Goal: Task Accomplishment & Management: Manage account settings

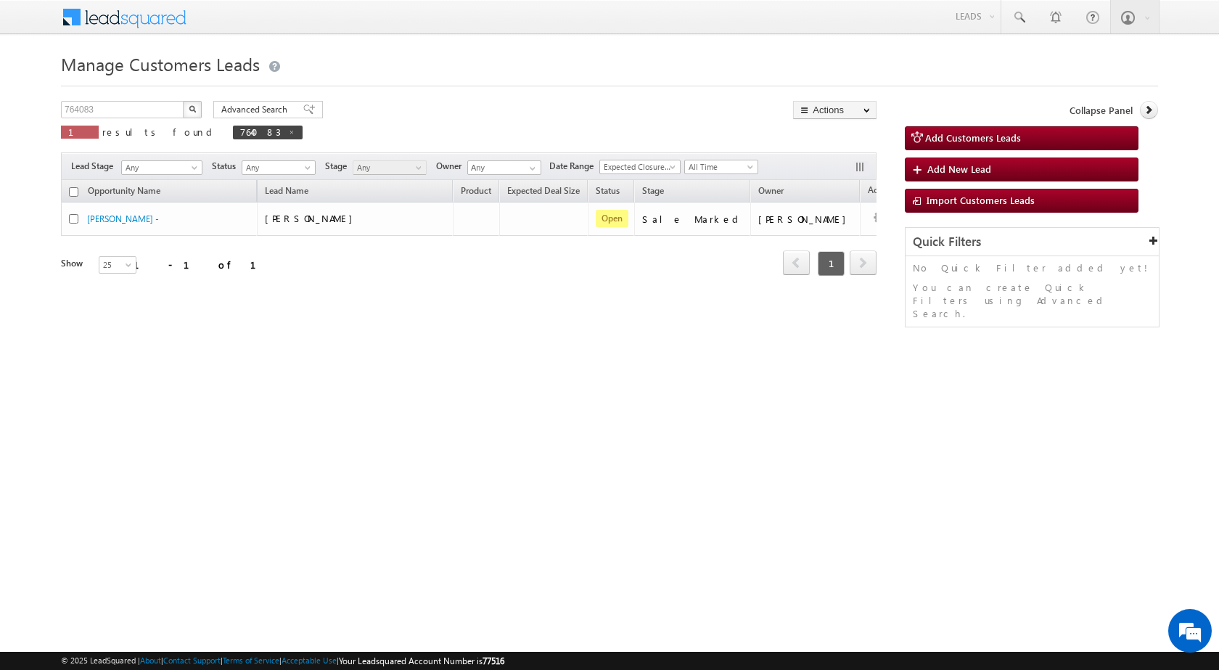
drag, startPoint x: 444, startPoint y: 132, endPoint x: 231, endPoint y: 112, distance: 213.5
click at [443, 132] on div "764083 X 1 results found 764083 Advanced Search Advanced search results Actions…" at bounding box center [469, 125] width 816 height 48
click at [195, 104] on button "button" at bounding box center [192, 109] width 19 height 17
click at [113, 112] on input "764083" at bounding box center [123, 109] width 124 height 17
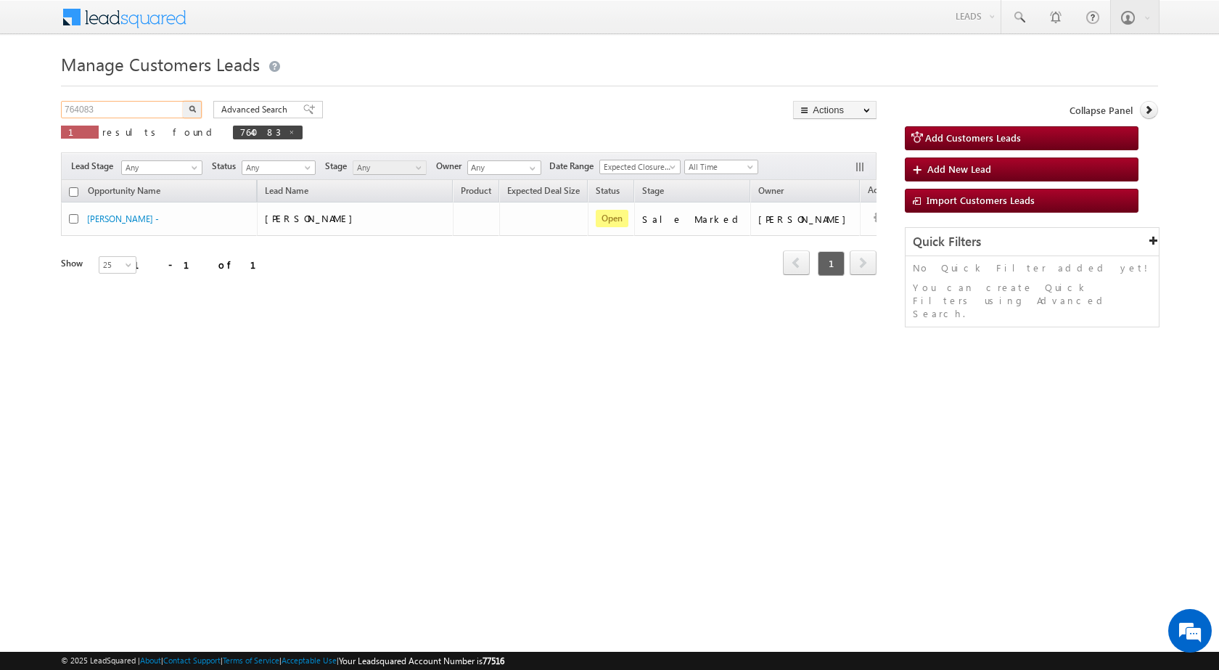
paste input "918882"
type input "918882"
click at [183, 101] on button "button" at bounding box center [192, 109] width 19 height 17
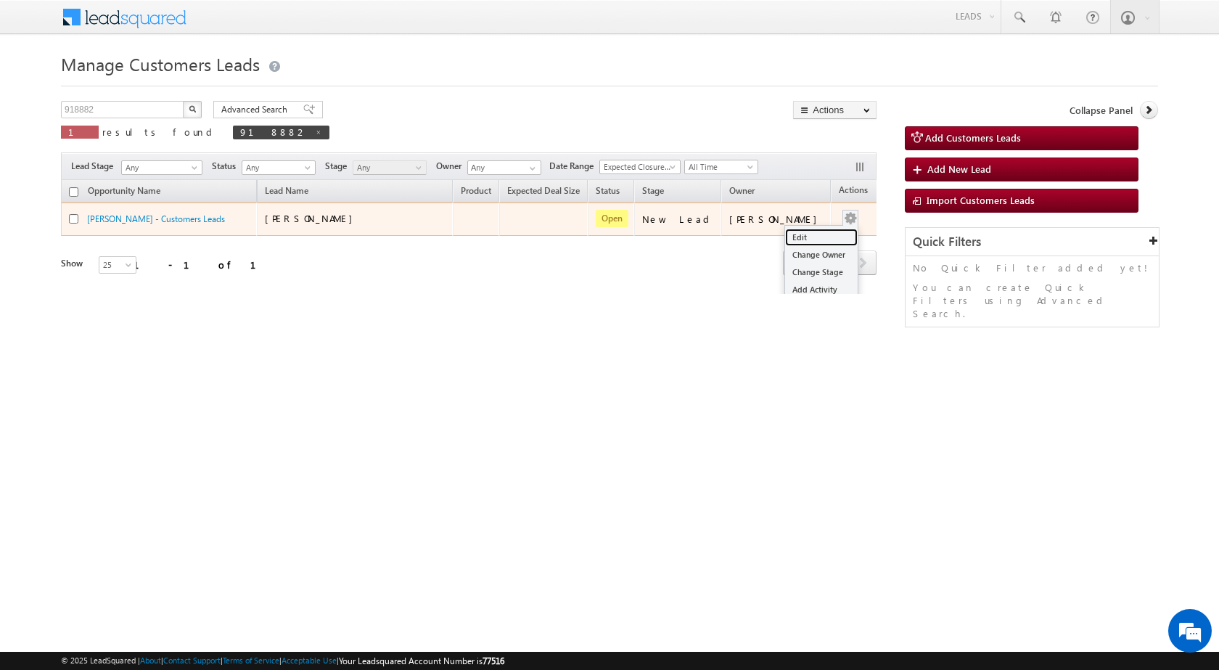
click at [799, 231] on link "Edit" at bounding box center [821, 237] width 73 height 17
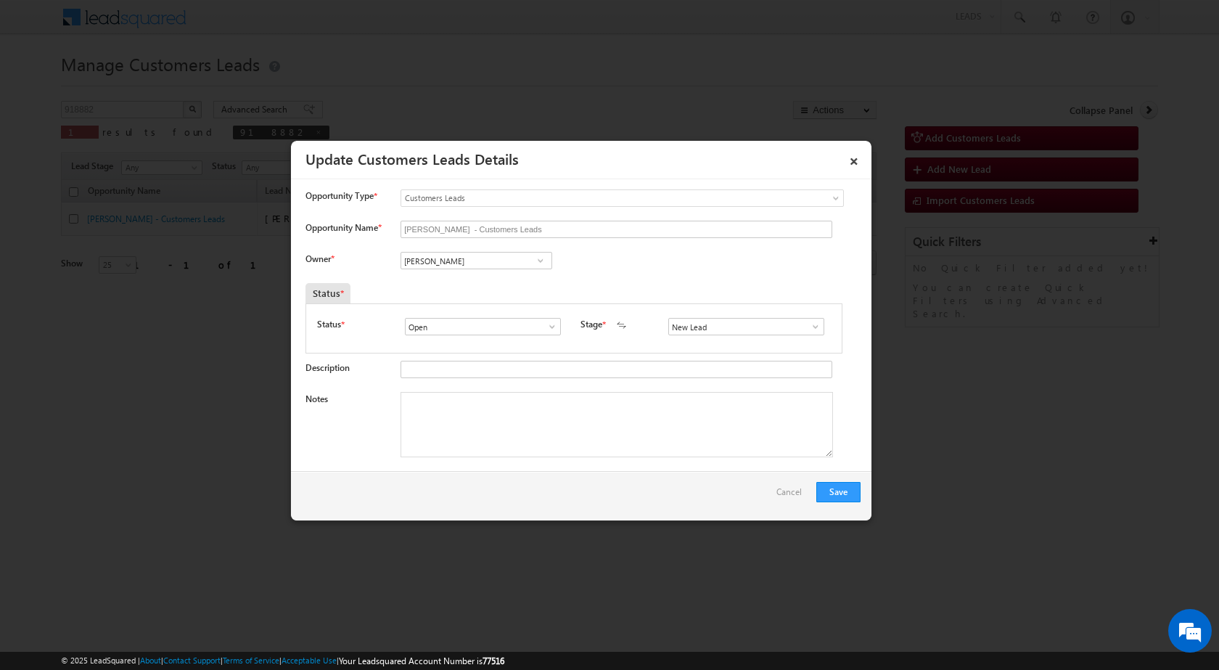
click at [816, 323] on span at bounding box center [815, 327] width 15 height 12
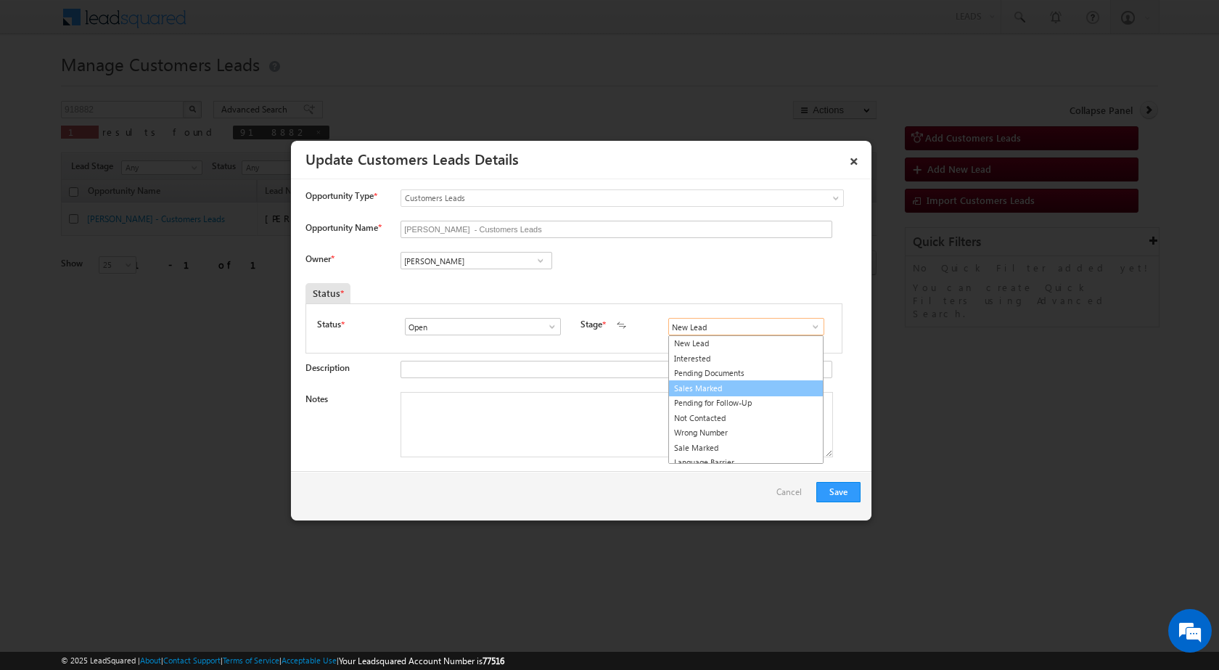
click at [700, 389] on link "Sales Marked" at bounding box center [745, 388] width 155 height 17
type input "Sales Marked"
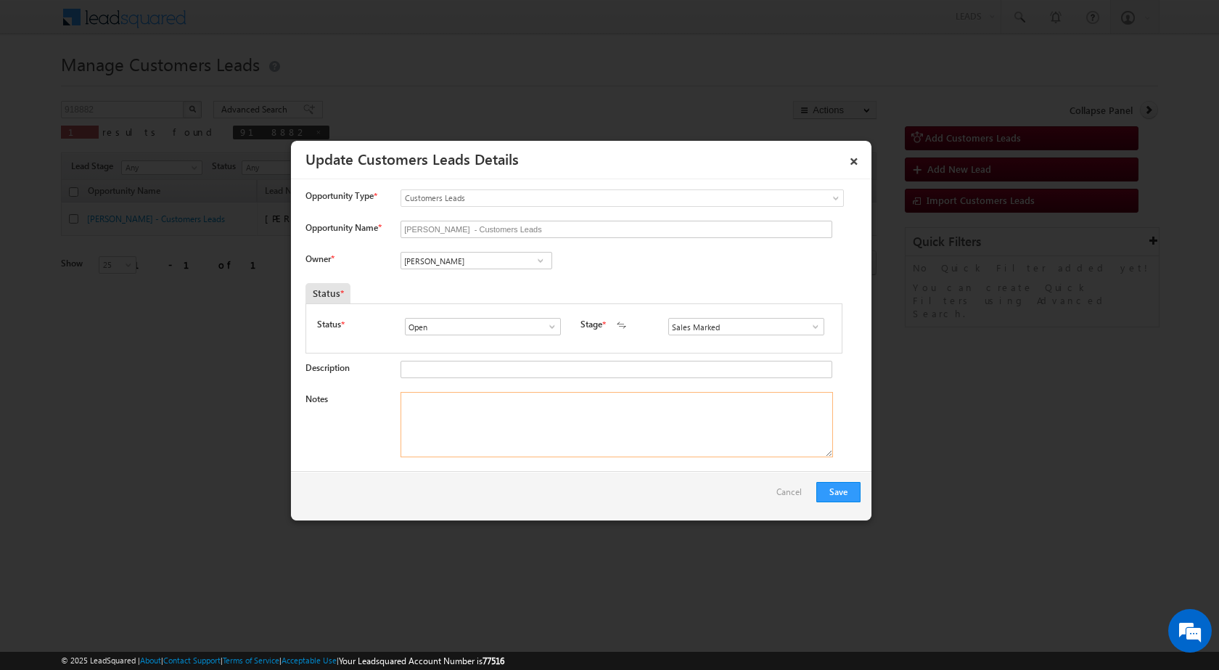
click at [461, 411] on textarea "Notes" at bounding box center [617, 424] width 433 height 65
paste textarea "918882 - WebsiteTollfree - NISHA BAI - 9216466049 - TOP-UP 2 LAC - JHALAWAR -"
type textarea "918882 - WebsiteTollfree - NISHA BAI - 9216466049 - TOP-UP 2 LAC - JHALAWAR -"
click at [626, 236] on input "Nisha Bai - Customers Leads" at bounding box center [617, 229] width 432 height 17
click at [501, 257] on input "Vikas Halwai" at bounding box center [477, 260] width 152 height 17
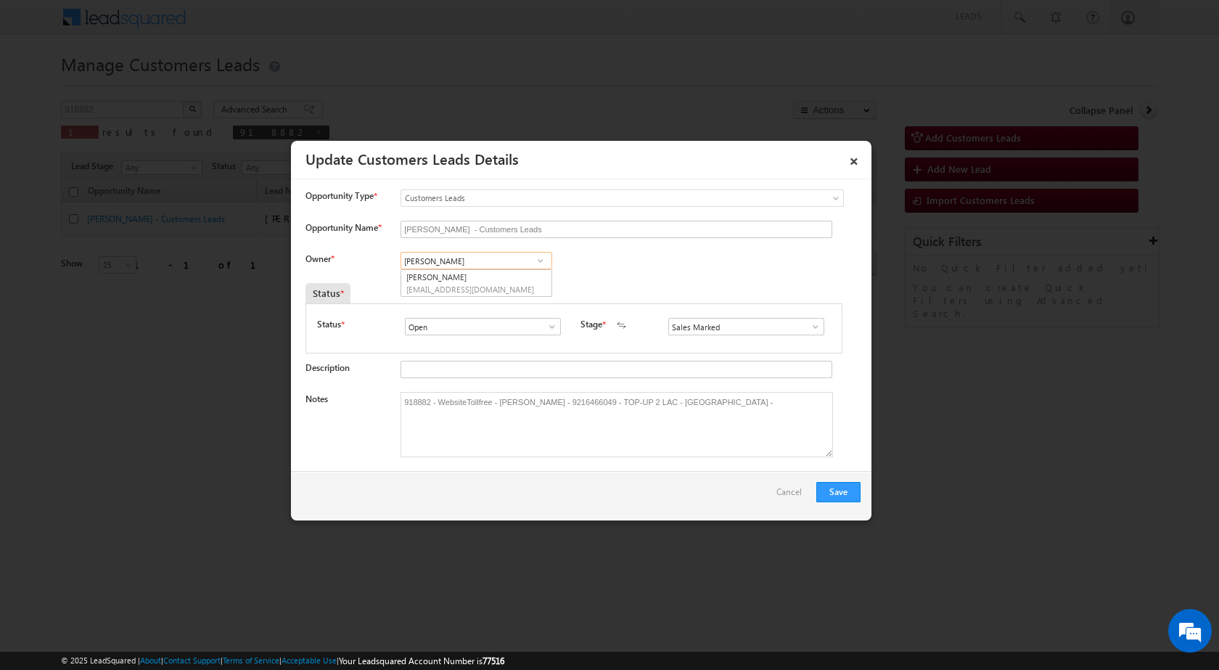
paste input "suresh.verma@sgrlimited.in"
click at [465, 284] on span "suresh.verma@sgrlimited.in" at bounding box center [471, 289] width 131 height 11
type input "Suresh Verma"
click at [663, 275] on div "Owner * Vikas Halwai Vikas Halwai Vikas Halwai Suresh Verma Suresh Verma c55633…" at bounding box center [583, 264] width 555 height 24
click at [606, 275] on div "Owner * Vikas Halwai Vikas Halwai Vikas Halwai Suresh Verma Suresh Verma c55633…" at bounding box center [583, 264] width 555 height 24
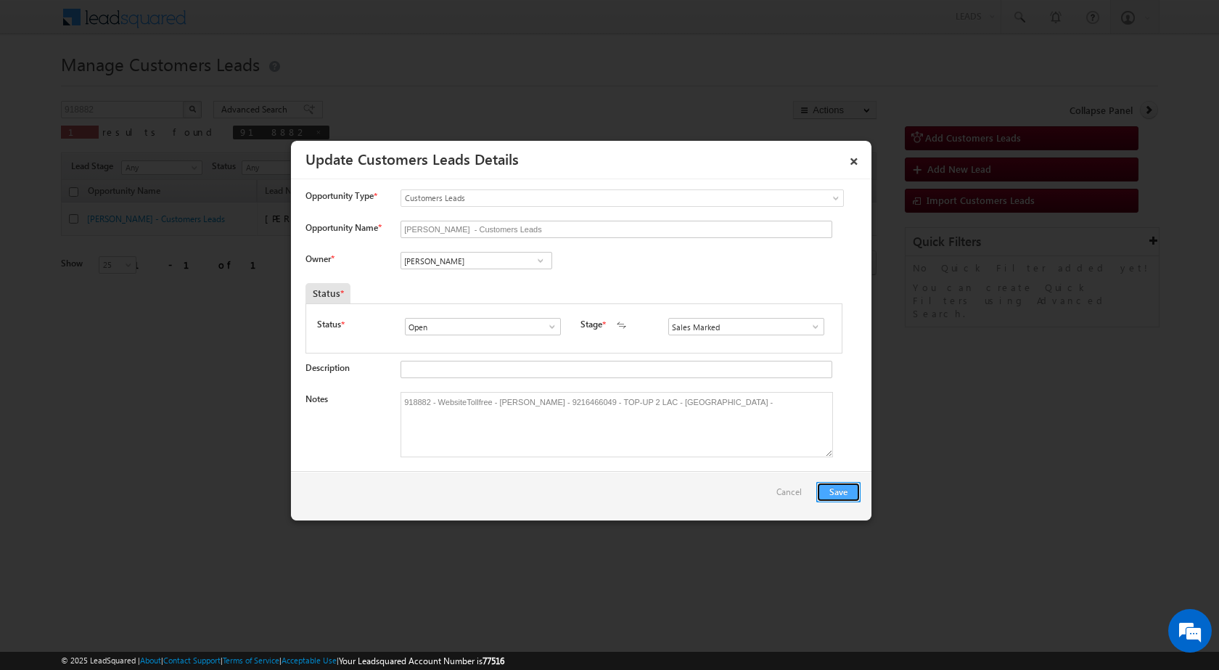
click at [837, 495] on button "Save" at bounding box center [838, 492] width 44 height 20
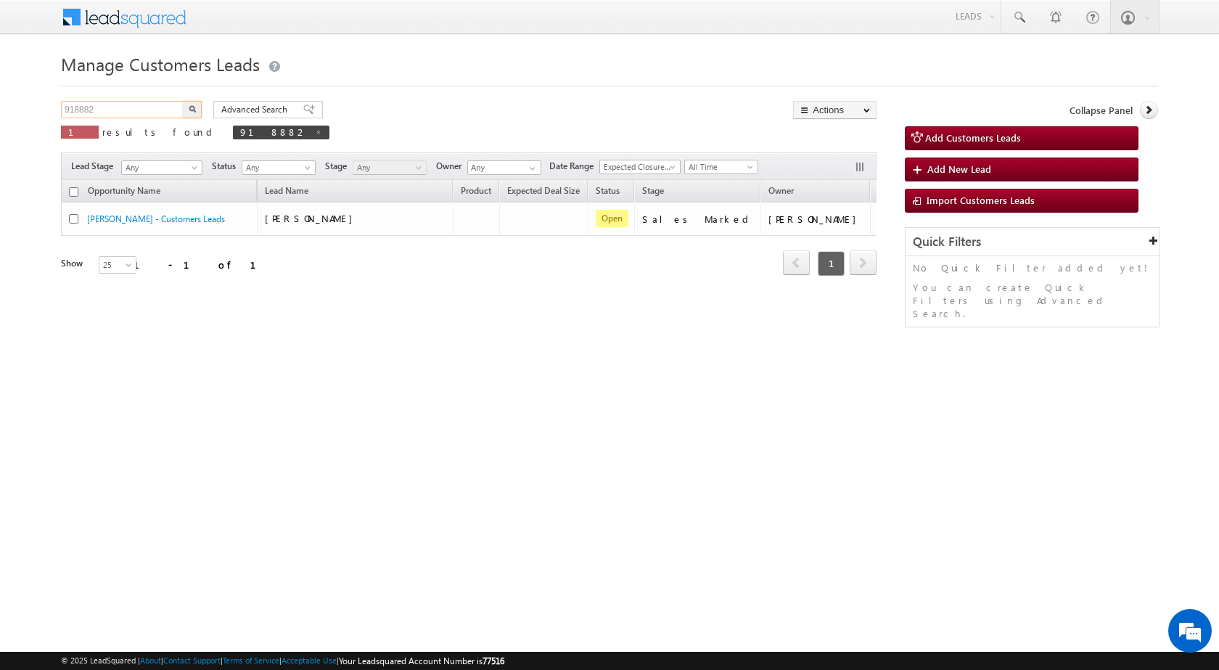
drag, startPoint x: 123, startPoint y: 111, endPoint x: 41, endPoint y: 107, distance: 82.1
click at [41, 107] on body "Menu Shubham Khandare sitar a8@ks erve." at bounding box center [609, 205] width 1219 height 411
paste input "48884"
click at [183, 101] on button "button" at bounding box center [192, 109] width 19 height 17
click at [105, 102] on input "948884" at bounding box center [123, 109] width 124 height 17
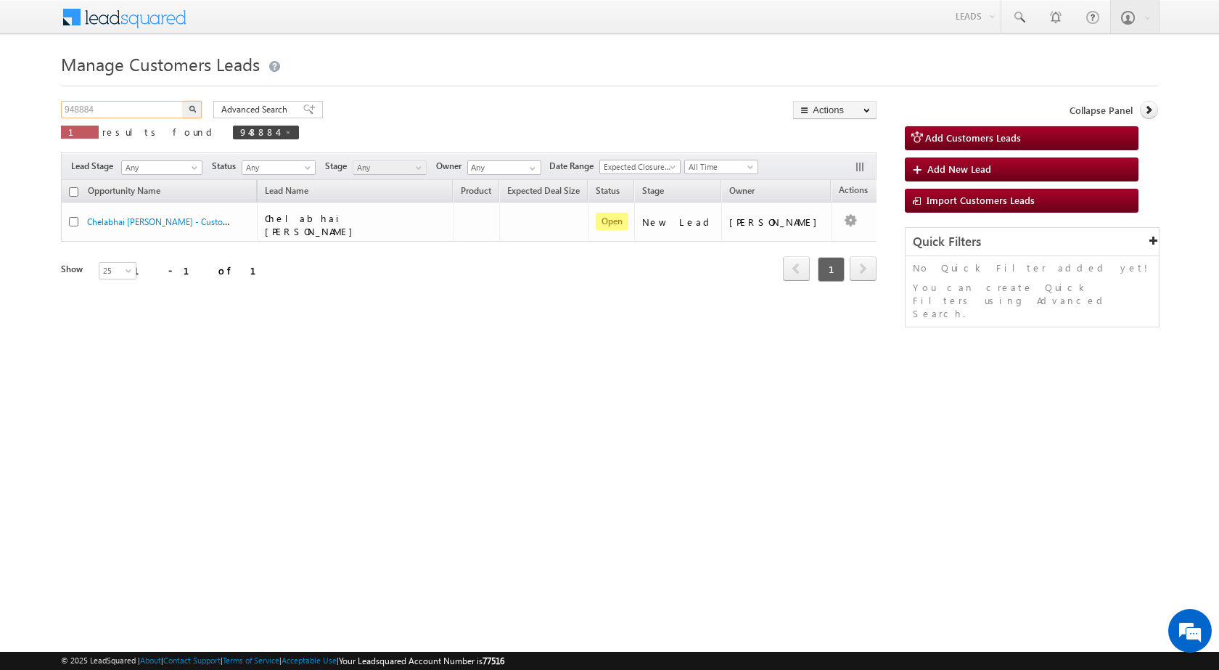
click at [105, 102] on input "948884" at bounding box center [123, 109] width 124 height 17
paste input "905"
click at [183, 101] on button "button" at bounding box center [192, 109] width 19 height 17
drag, startPoint x: 132, startPoint y: 107, endPoint x: 15, endPoint y: 105, distance: 116.9
click at [15, 105] on body "Menu Shubham Khandare sitar a8@ks erve." at bounding box center [609, 205] width 1219 height 411
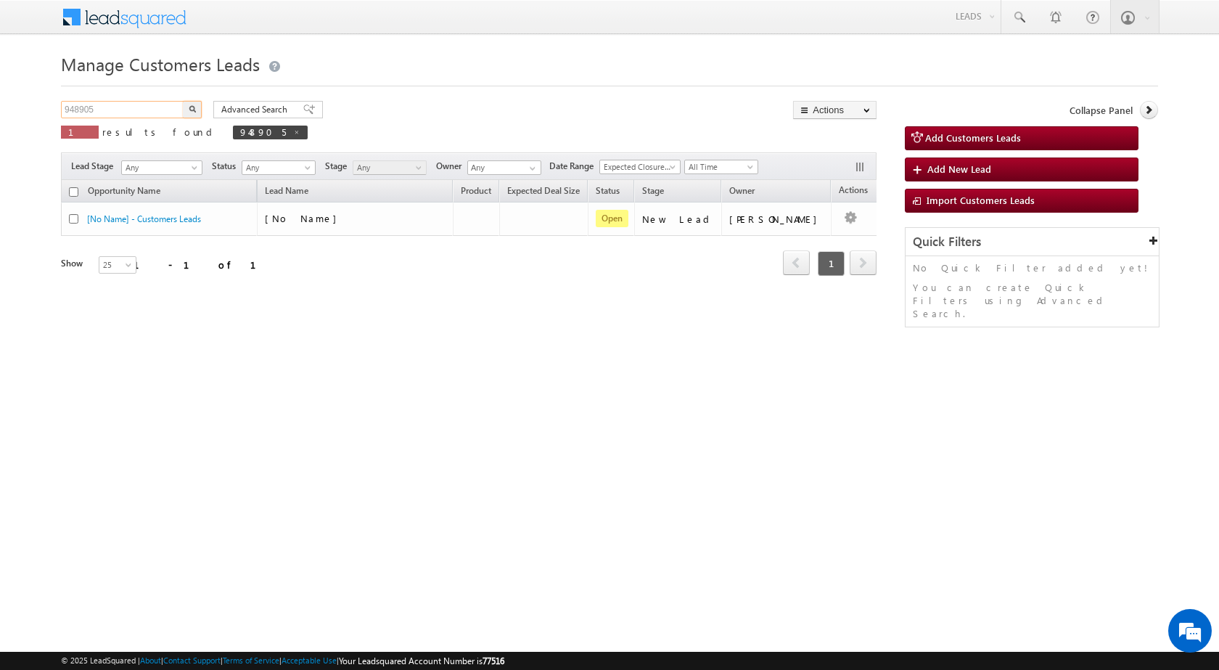
paste input "16404"
type input "916404"
click at [183, 101] on button "button" at bounding box center [192, 109] width 19 height 17
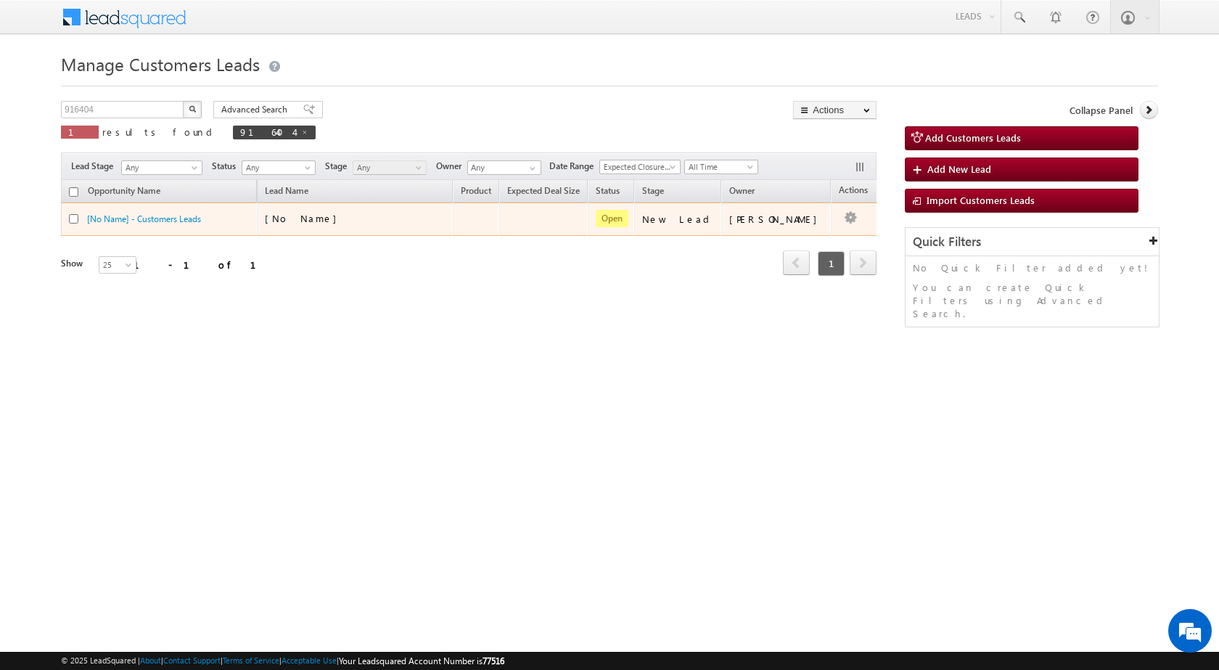
click at [394, 208] on td "[No Name]" at bounding box center [355, 218] width 196 height 33
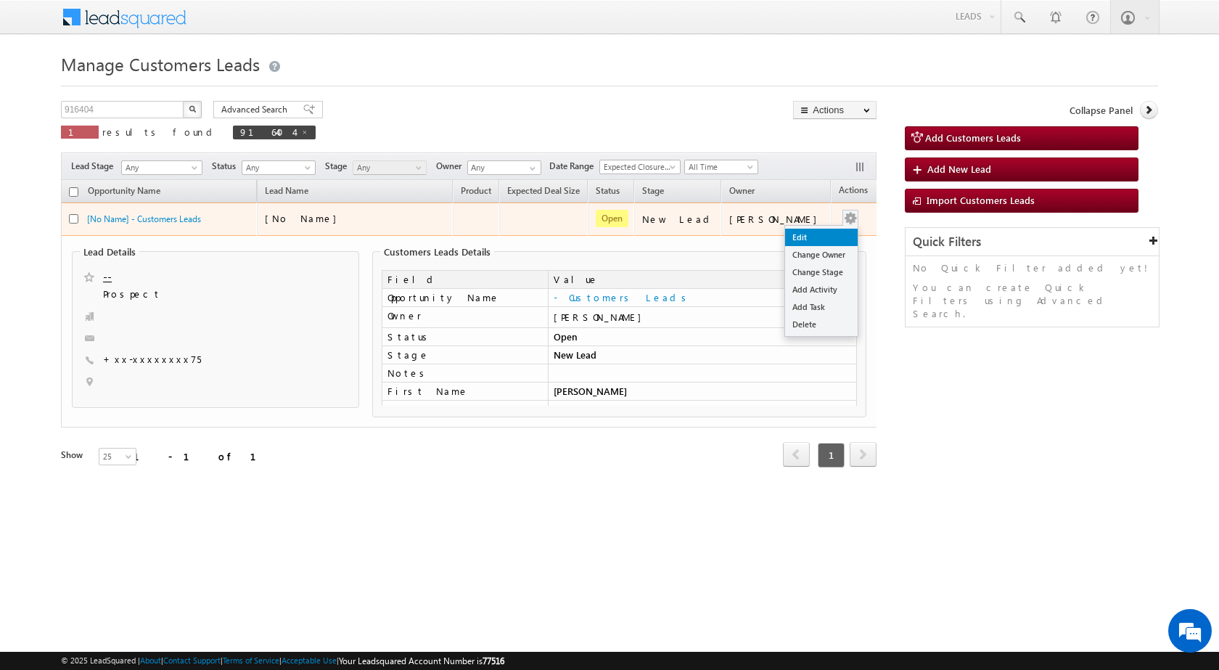
click at [819, 234] on link "Edit" at bounding box center [821, 237] width 73 height 17
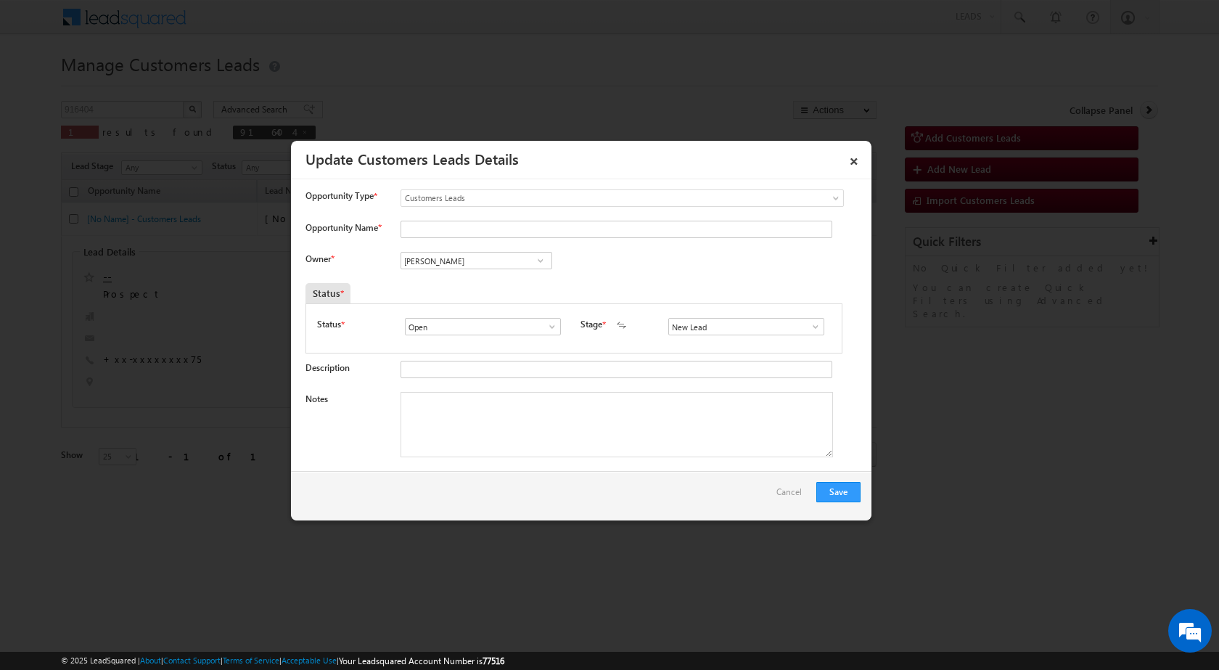
click at [808, 327] on span at bounding box center [815, 327] width 15 height 12
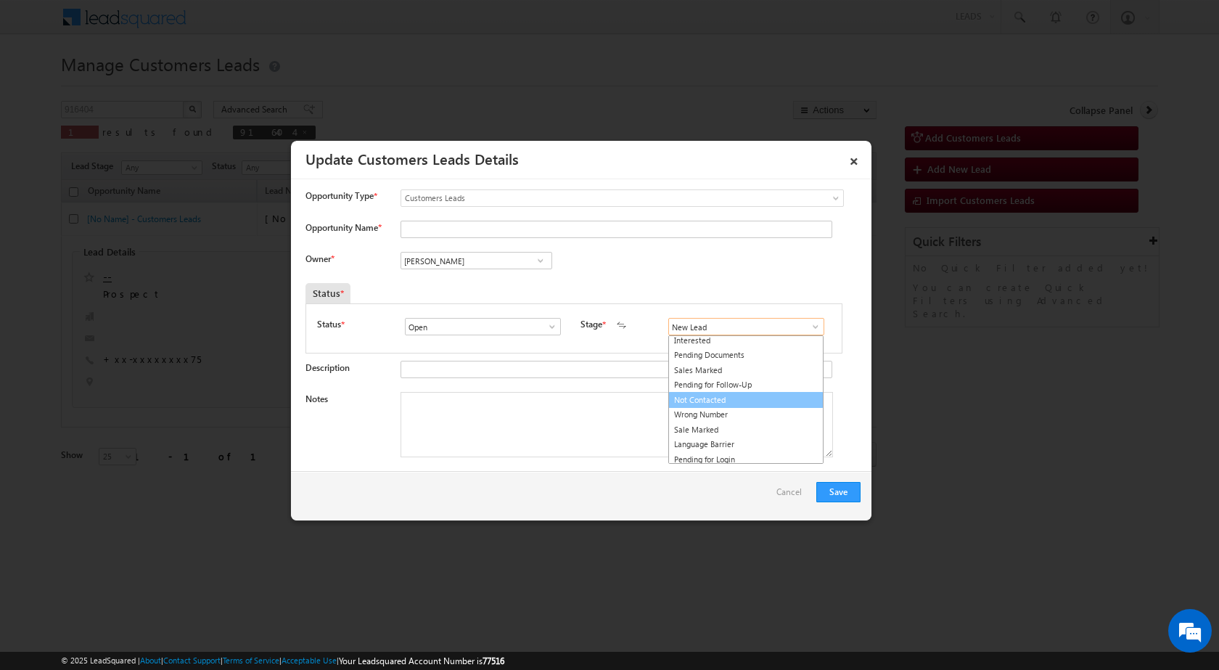
scroll to position [22, 0]
click at [696, 428] on link "Sale Marked" at bounding box center [745, 426] width 155 height 17
type input "Sale Marked"
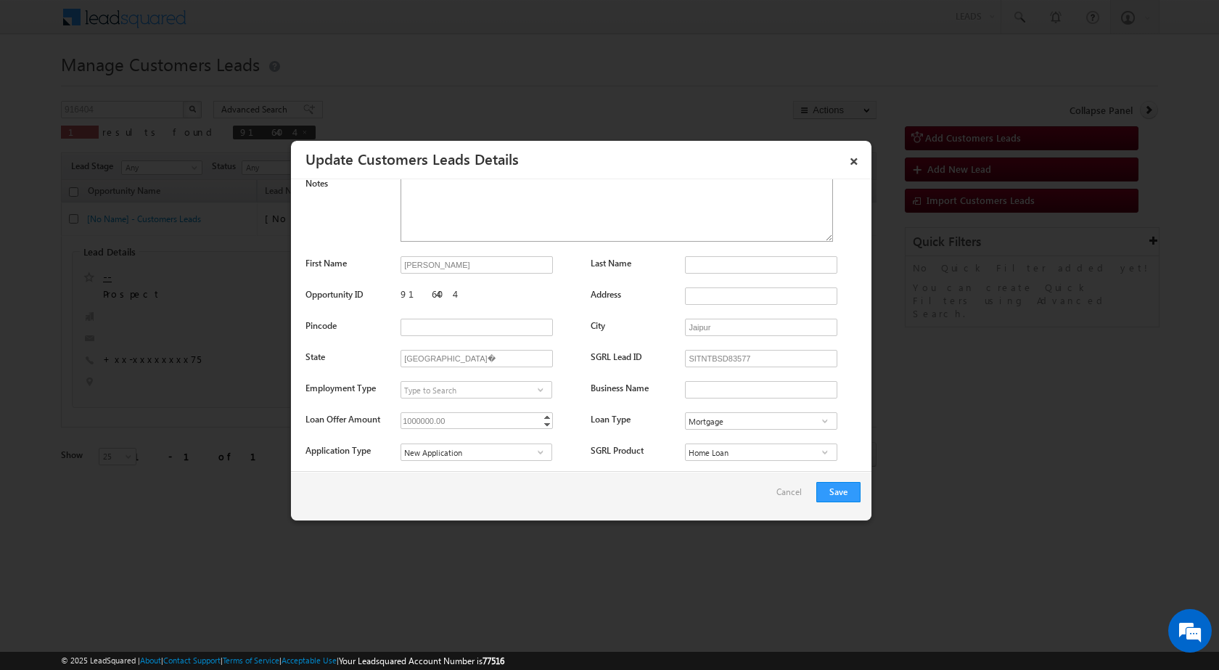
scroll to position [145, 0]
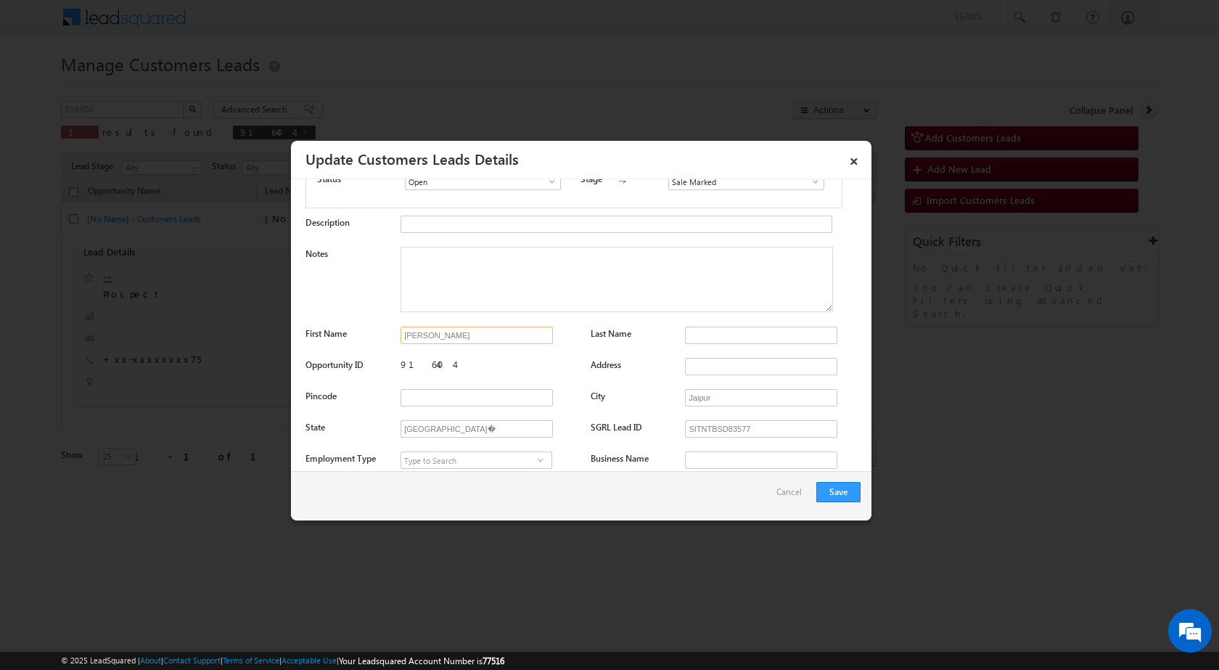
click at [488, 340] on input "MAHADEV SHARMA" at bounding box center [477, 335] width 152 height 17
click at [491, 338] on input "MAHADEV SHARMA" at bounding box center [477, 335] width 152 height 17
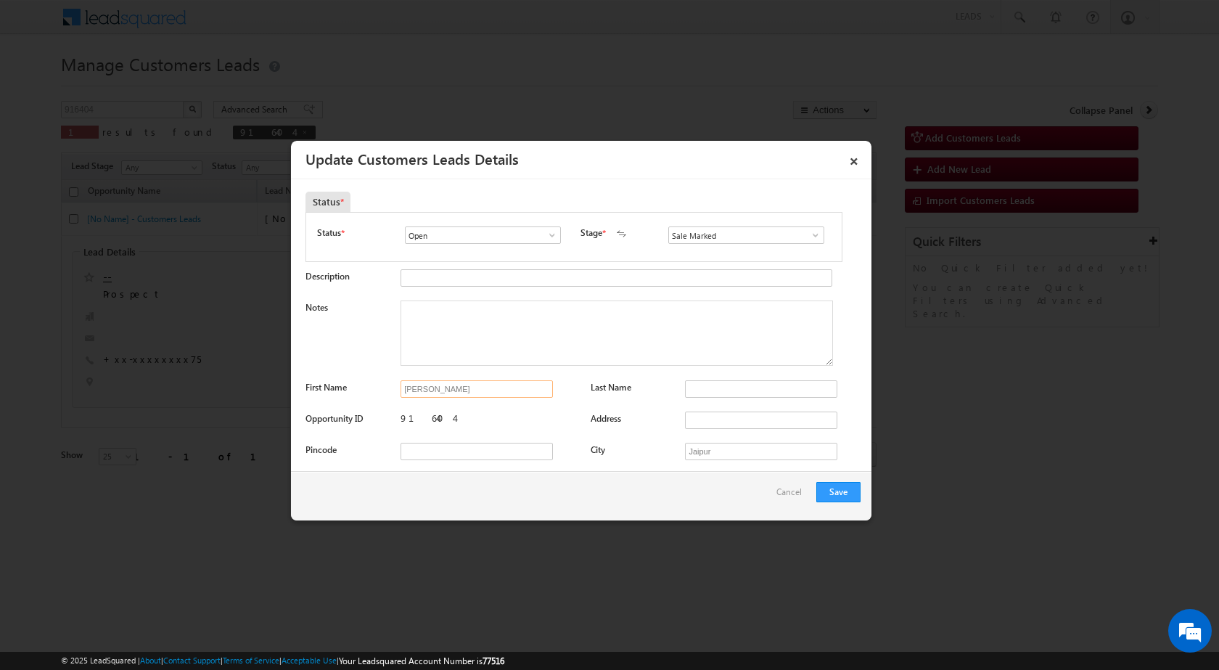
scroll to position [0, 0]
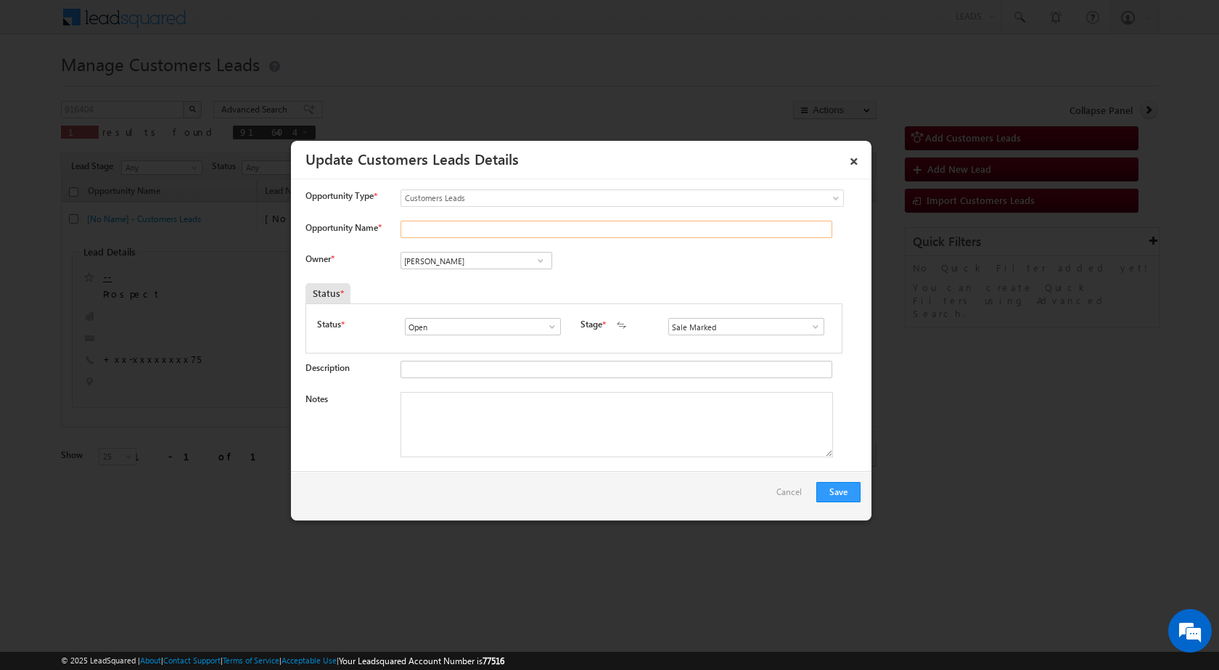
click at [444, 232] on input "Opportunity Name *" at bounding box center [617, 229] width 432 height 17
paste input "MAHADEV SHARMA"
type input "MAHADEV SHARMA"
click at [712, 274] on div "Owner * Vikas Halwai Vikas Halwai Vikas Halwai" at bounding box center [583, 264] width 555 height 24
drag, startPoint x: 452, startPoint y: 403, endPoint x: 454, endPoint y: 418, distance: 14.6
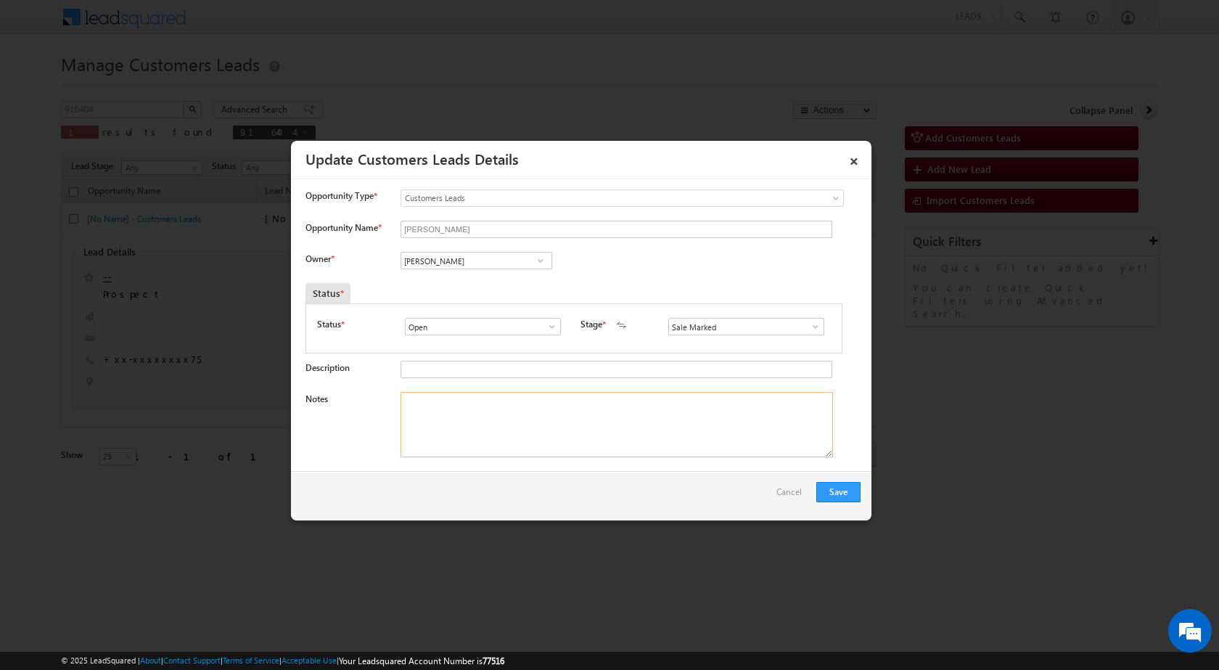
click at [452, 411] on textarea "Notes" at bounding box center [617, 424] width 433 height 65
paste textarea "916404 - VB_Interested - MAHADEV SHARMA - 7976066975 - CONSTRUCTION - JAIPUR 30…"
type textarea "916404 - VB_Interested - MAHADEV SHARMA - 7976066975 - CONSTRUCTION - JAIPUR 30…"
click at [462, 472] on div "Save Cancel" at bounding box center [581, 495] width 581 height 49
click at [843, 487] on button "Save" at bounding box center [838, 492] width 44 height 20
